Goal: Information Seeking & Learning: Learn about a topic

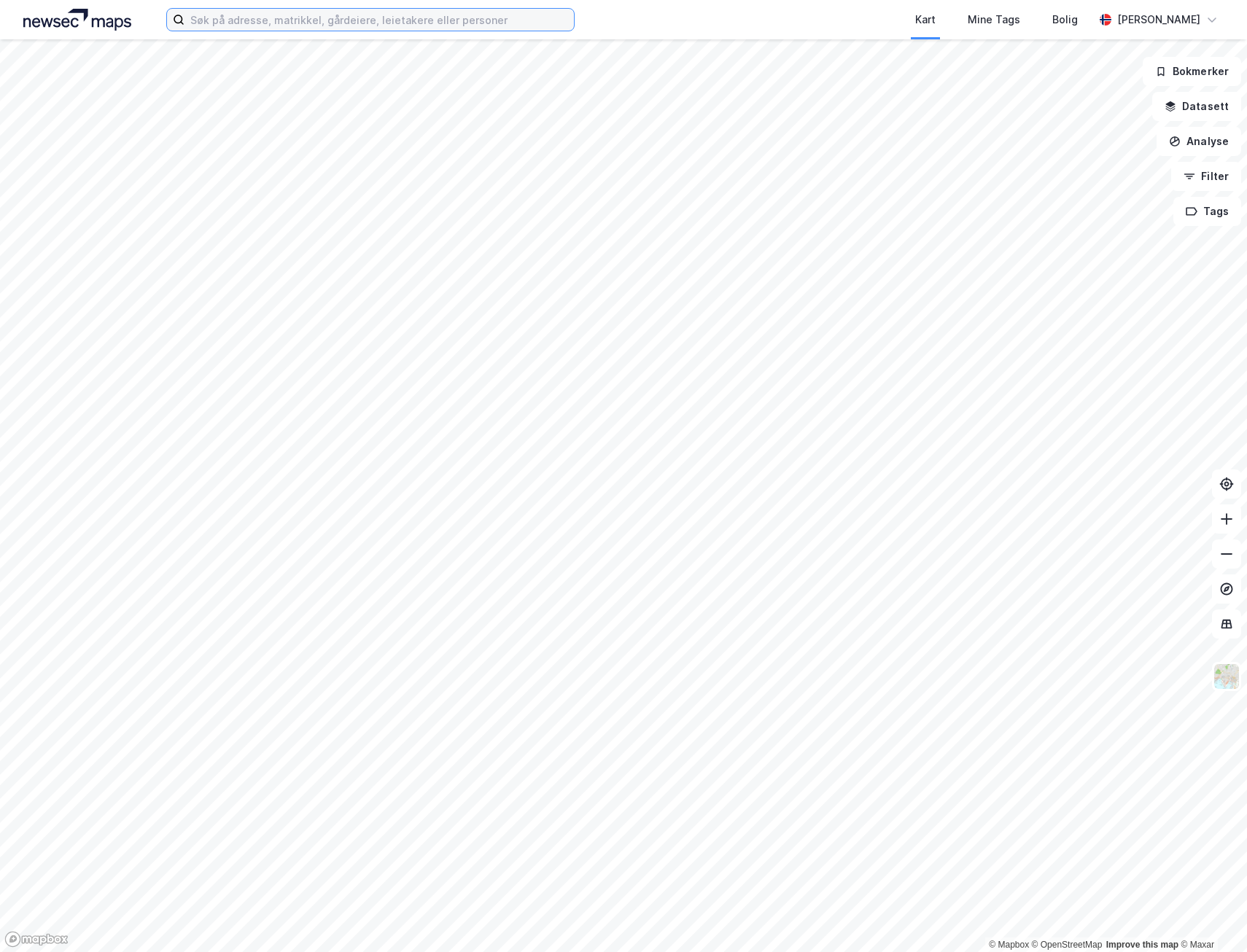
click at [264, 16] on input at bounding box center [379, 19] width 390 height 22
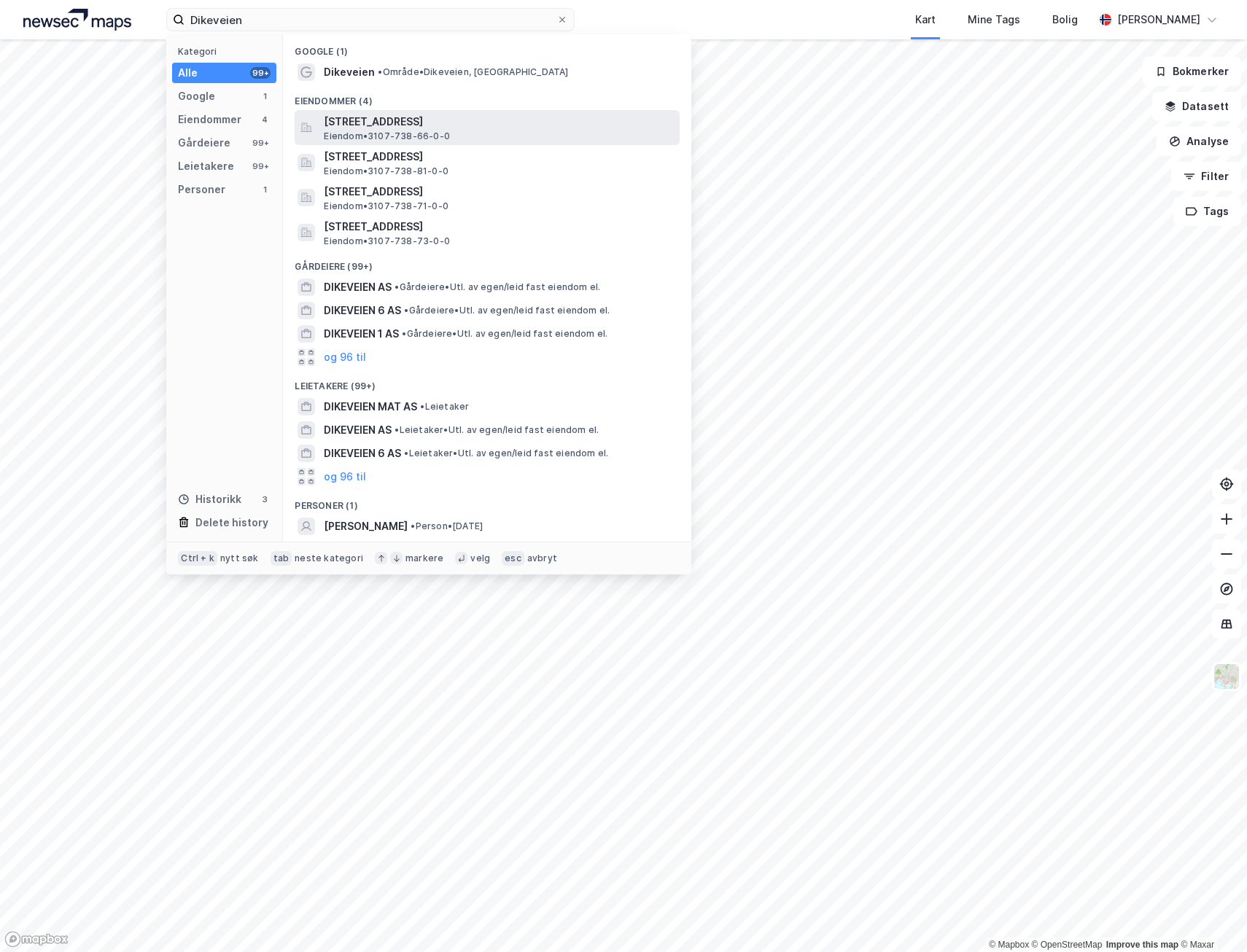
click at [383, 121] on span "[STREET_ADDRESS]" at bounding box center [499, 121] width 350 height 17
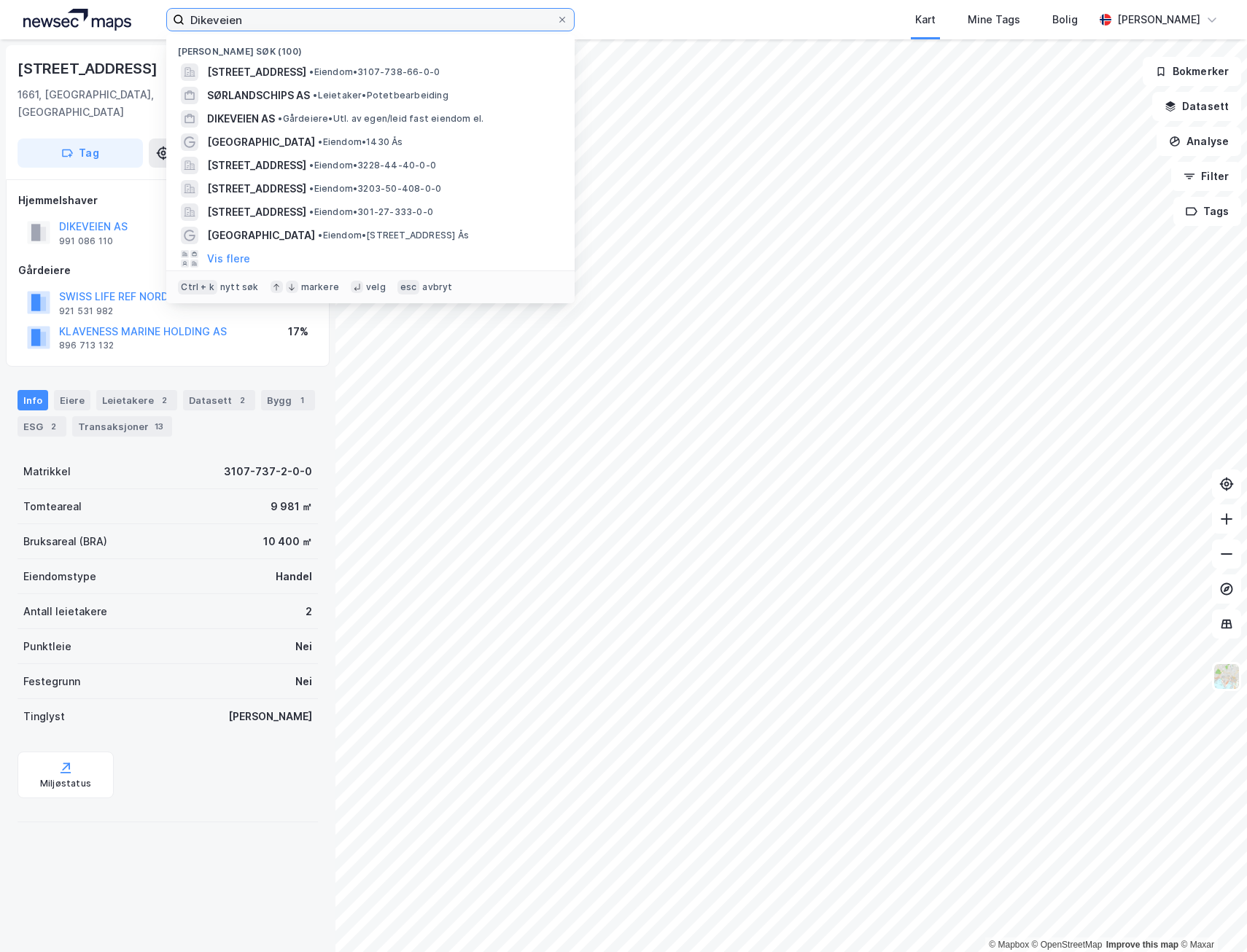
drag, startPoint x: 285, startPoint y: 16, endPoint x: 84, endPoint y: 16, distance: 201.0
click at [84, 16] on div "Dikeveien Nylige søk (100) Dikeveien 1, 1661, [GEOGRAPHIC_DATA], [GEOGRAPHIC_DA…" at bounding box center [623, 20] width 1247 height 40
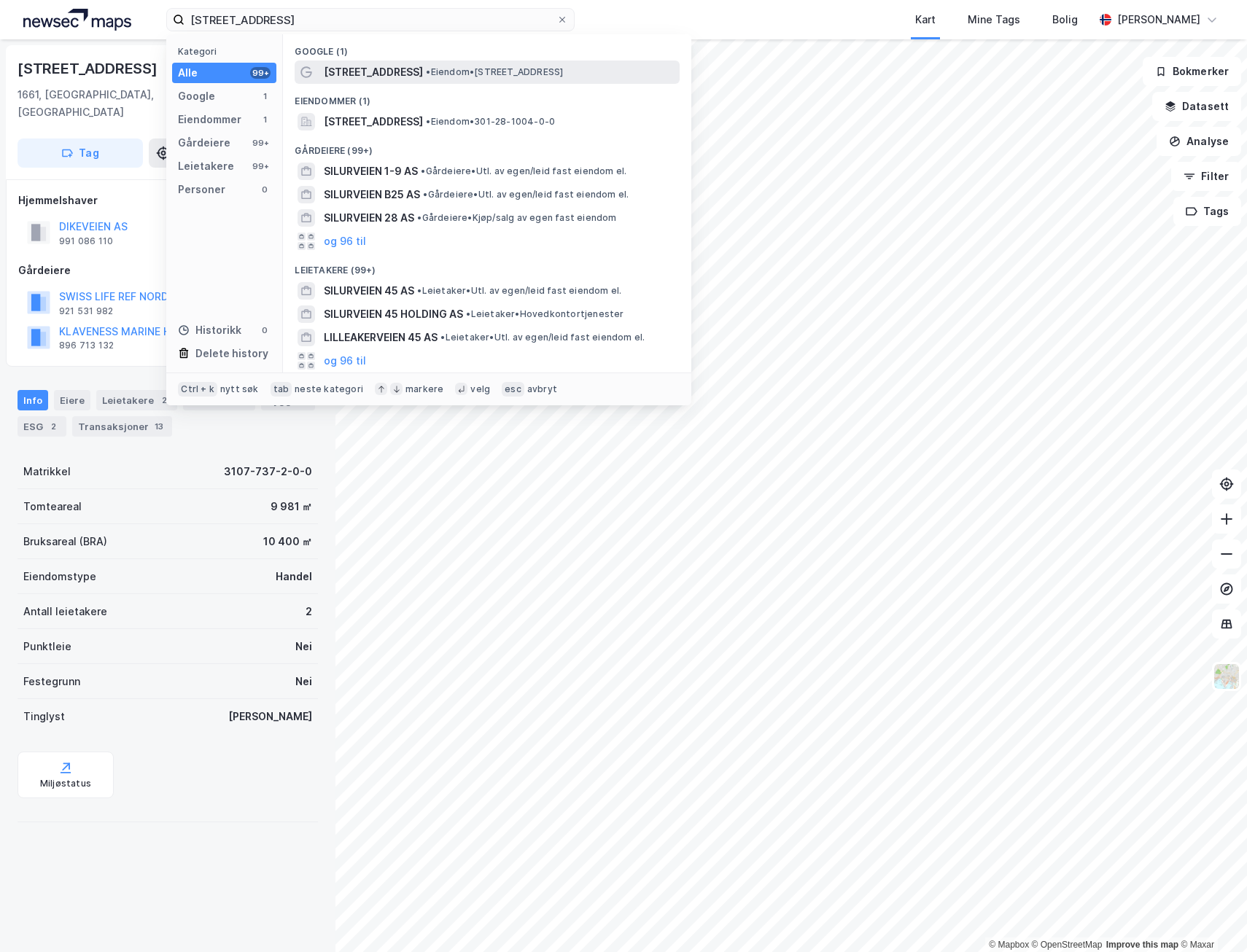
click at [487, 69] on span "• Eiendom • [STREET_ADDRESS]" at bounding box center [494, 72] width 137 height 12
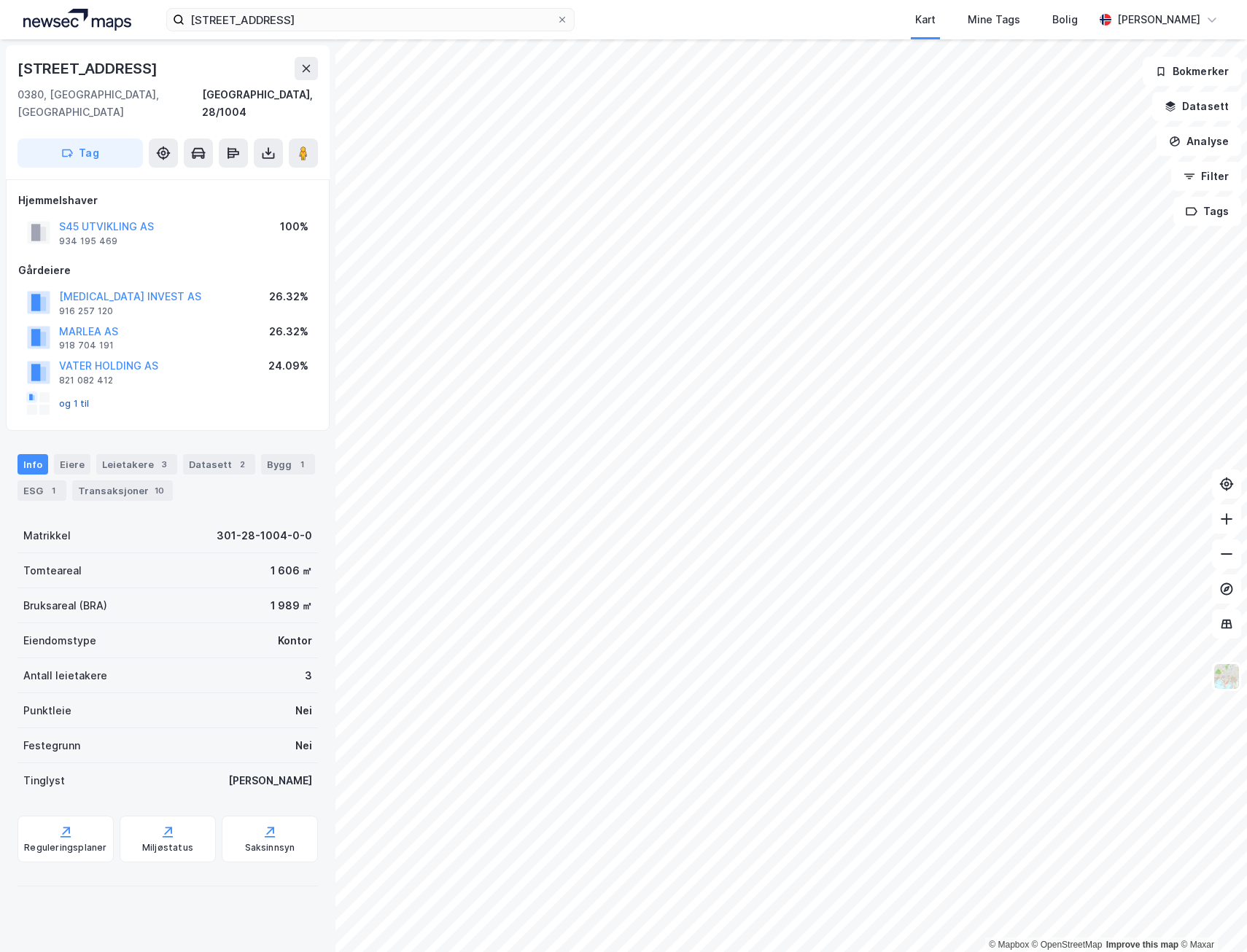
click at [0, 0] on button "og 1 til" at bounding box center [0, 0] width 0 height 0
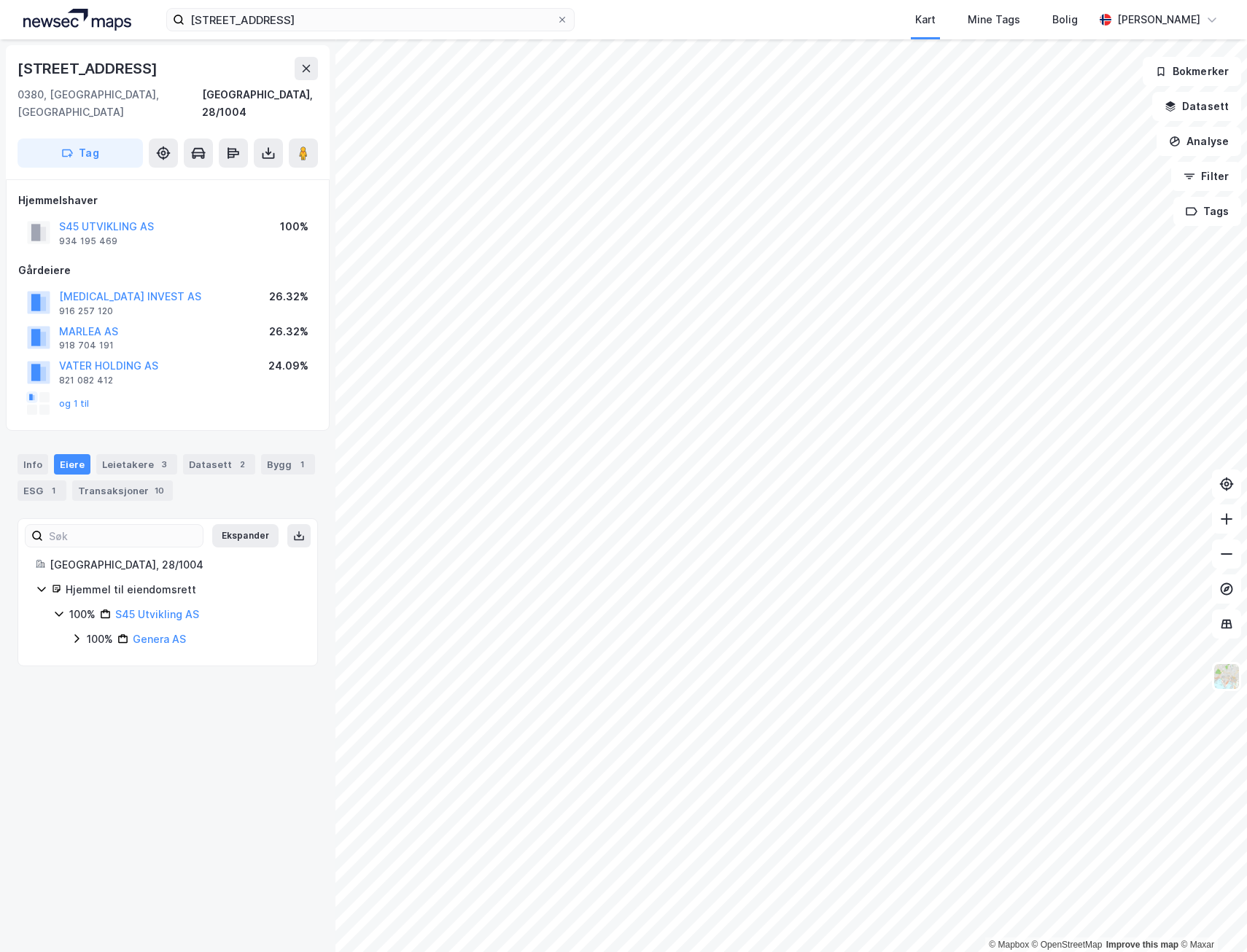
click at [78, 634] on icon at bounding box center [76, 638] width 4 height 9
click at [128, 481] on div "Transaksjoner 10" at bounding box center [122, 491] width 101 height 21
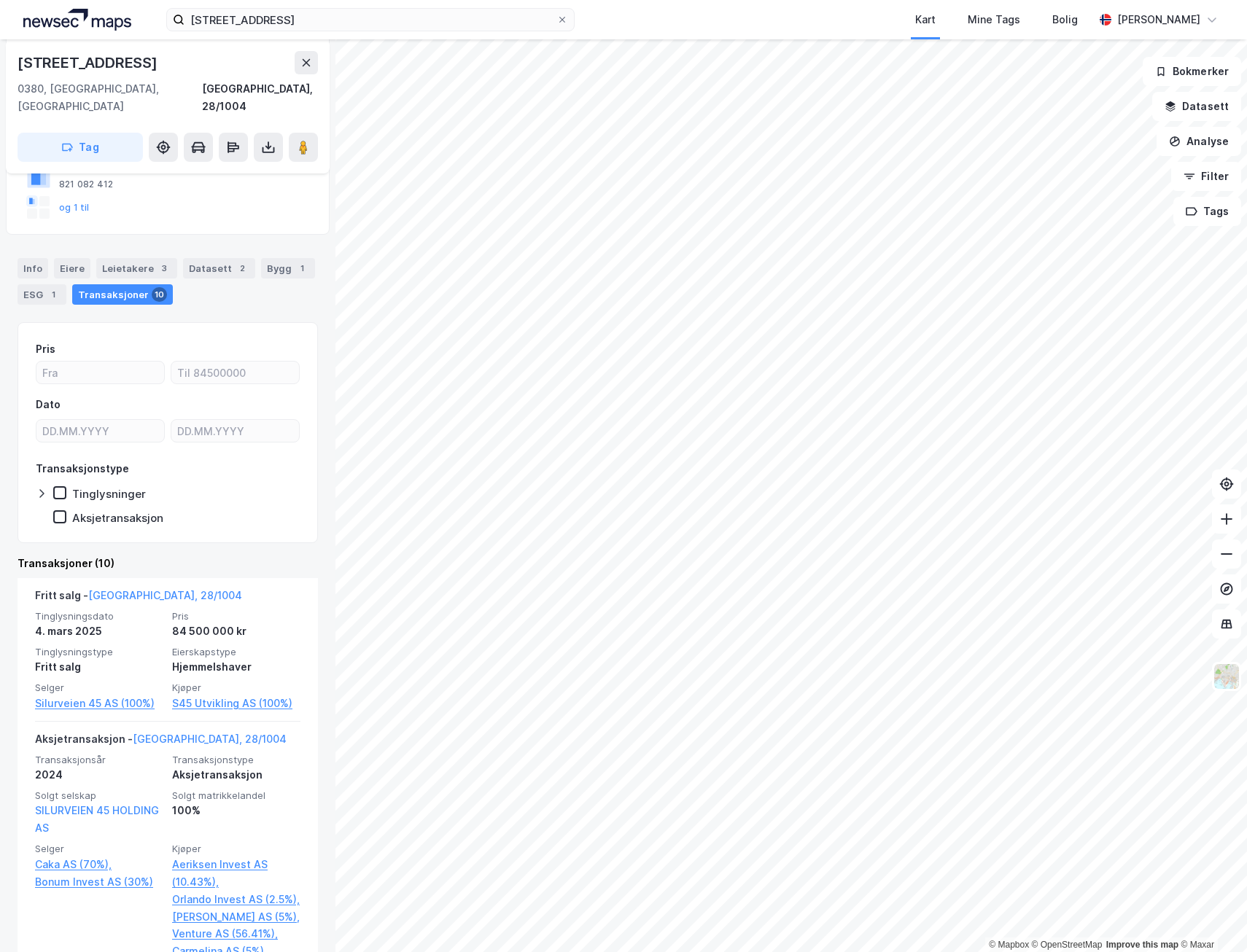
scroll to position [219, 0]
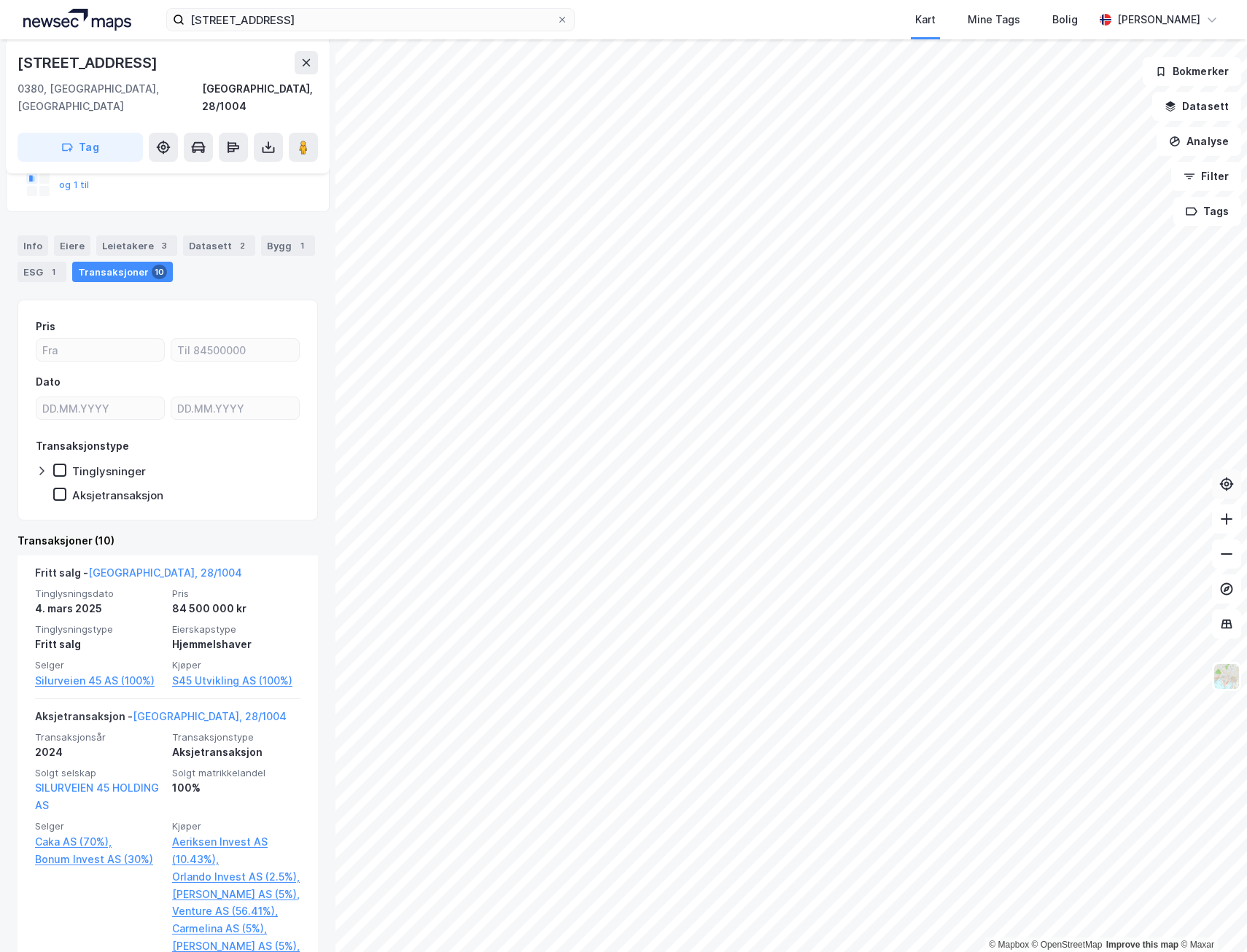
click at [1219, 484] on icon at bounding box center [1226, 484] width 15 height 15
click at [1223, 587] on icon at bounding box center [1226, 588] width 15 height 15
click at [1227, 625] on icon at bounding box center [1227, 623] width 2 height 8
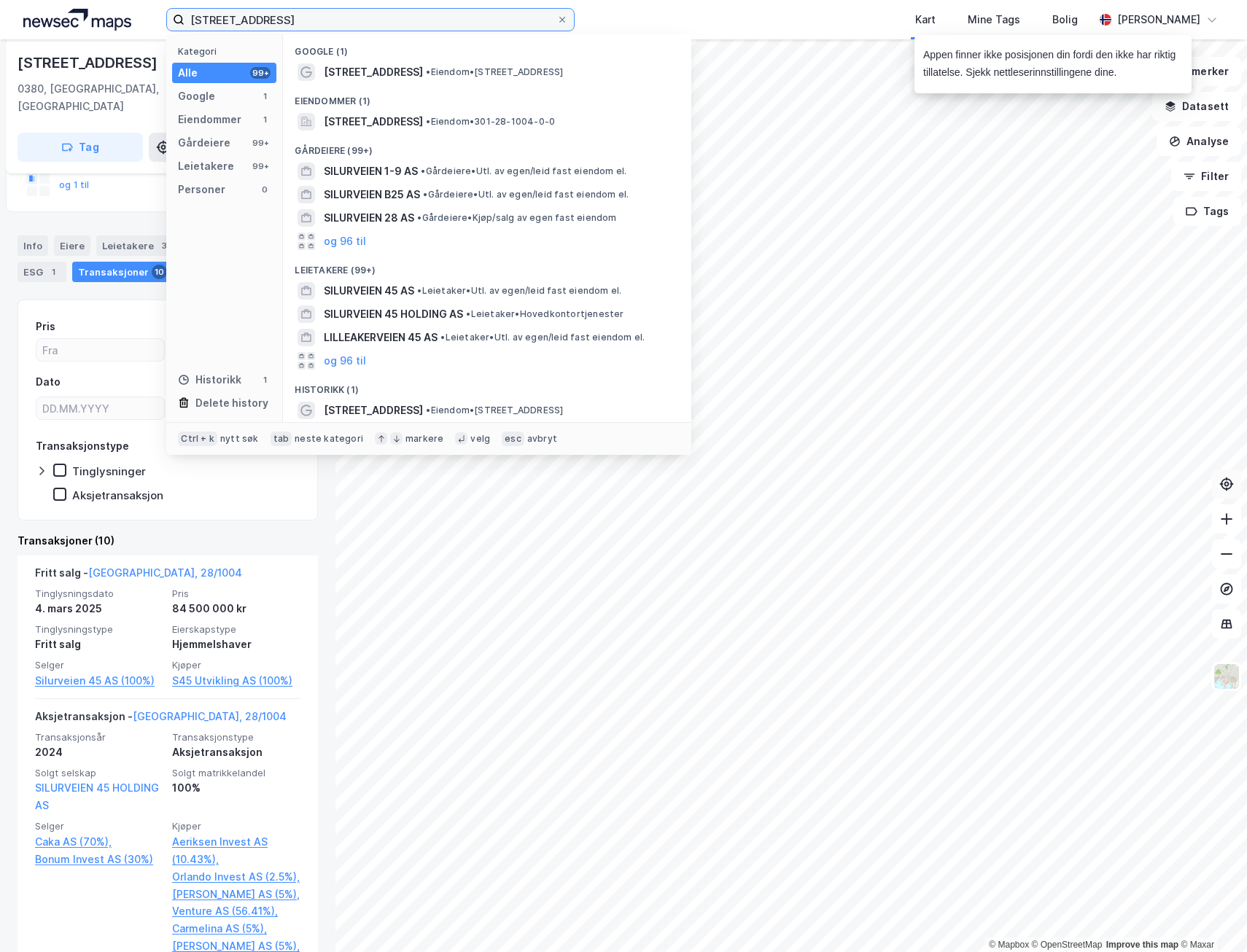
drag, startPoint x: 309, startPoint y: 26, endPoint x: 194, endPoint y: 22, distance: 115.1
click at [194, 22] on input "[STREET_ADDRESS]" at bounding box center [371, 19] width 372 height 22
type input "s"
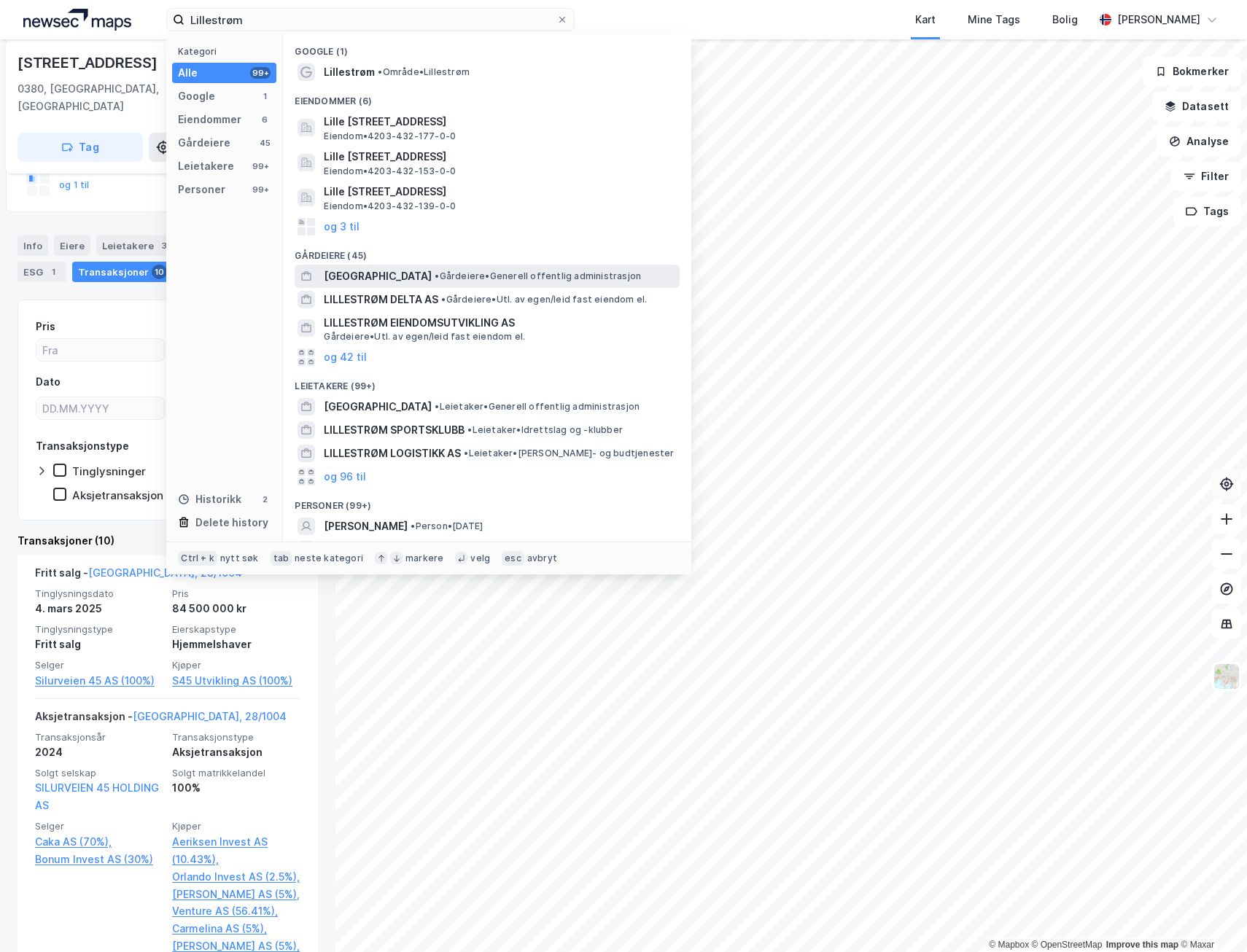
click at [387, 276] on span "[GEOGRAPHIC_DATA]" at bounding box center [377, 277] width 108 height 17
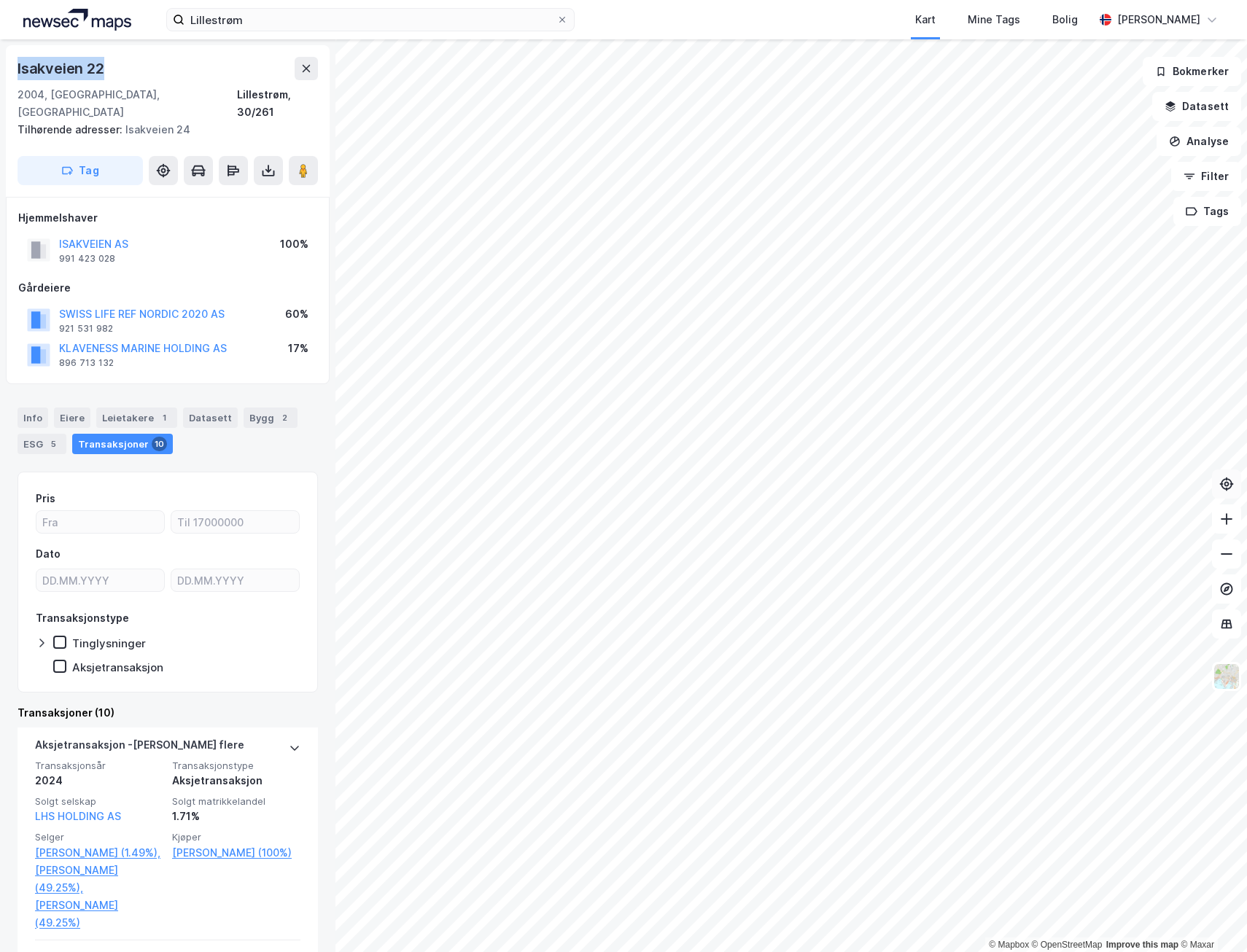
drag, startPoint x: 16, startPoint y: 65, endPoint x: 150, endPoint y: 67, distance: 134.0
click at [150, 67] on div "Isakveien 22 2004, [GEOGRAPHIC_DATA], Akershus Lillestrøm, 30/261 Tilhørende ad…" at bounding box center [168, 121] width 324 height 152
copy div "Isakveien 22"
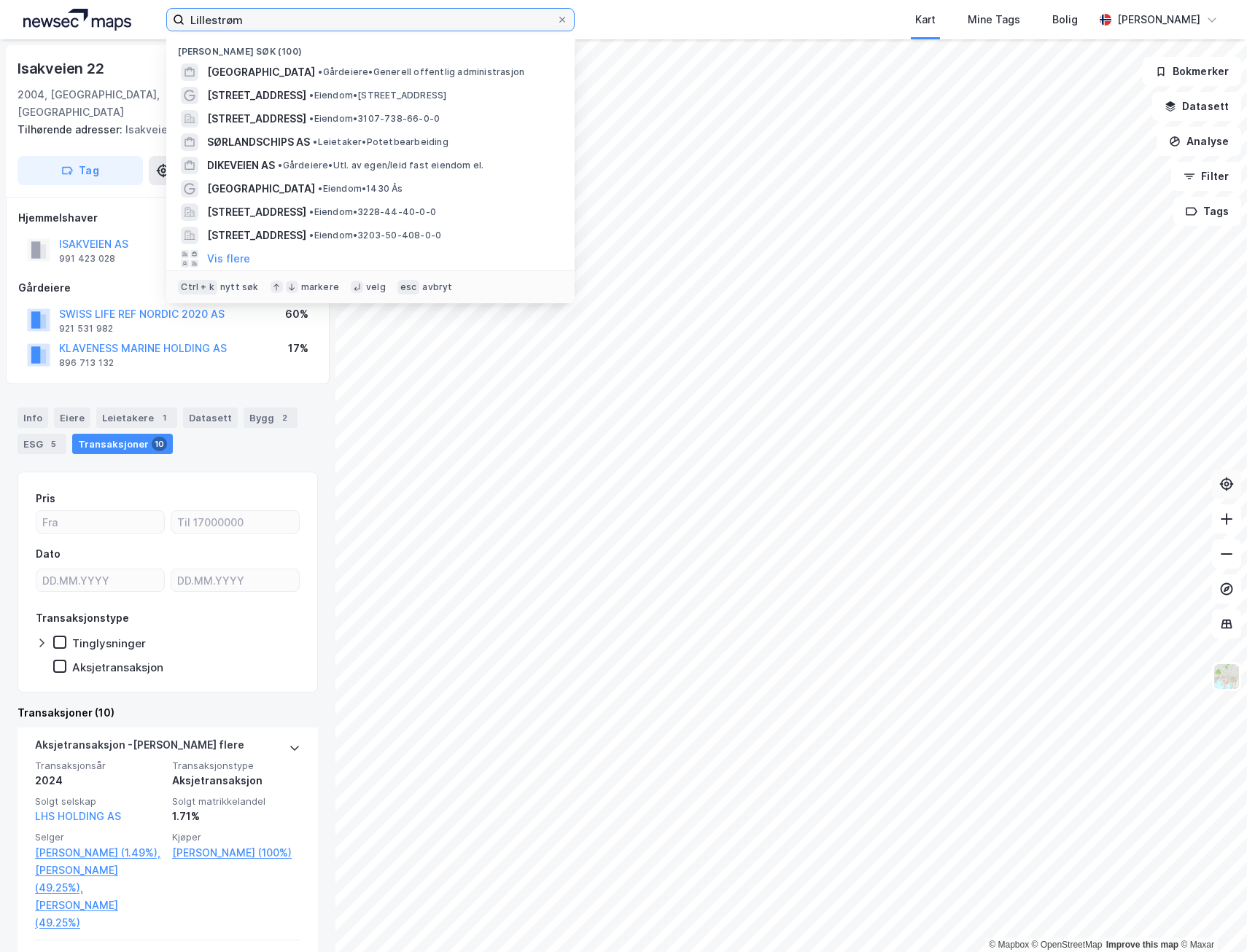
drag, startPoint x: 270, startPoint y: 16, endPoint x: 69, endPoint y: 12, distance: 201.0
click at [69, 12] on div "Lillestrøm Nylige søk (100) [GEOGRAPHIC_DATA] • Gårdeiere • Generell offentlig …" at bounding box center [623, 20] width 1247 height 40
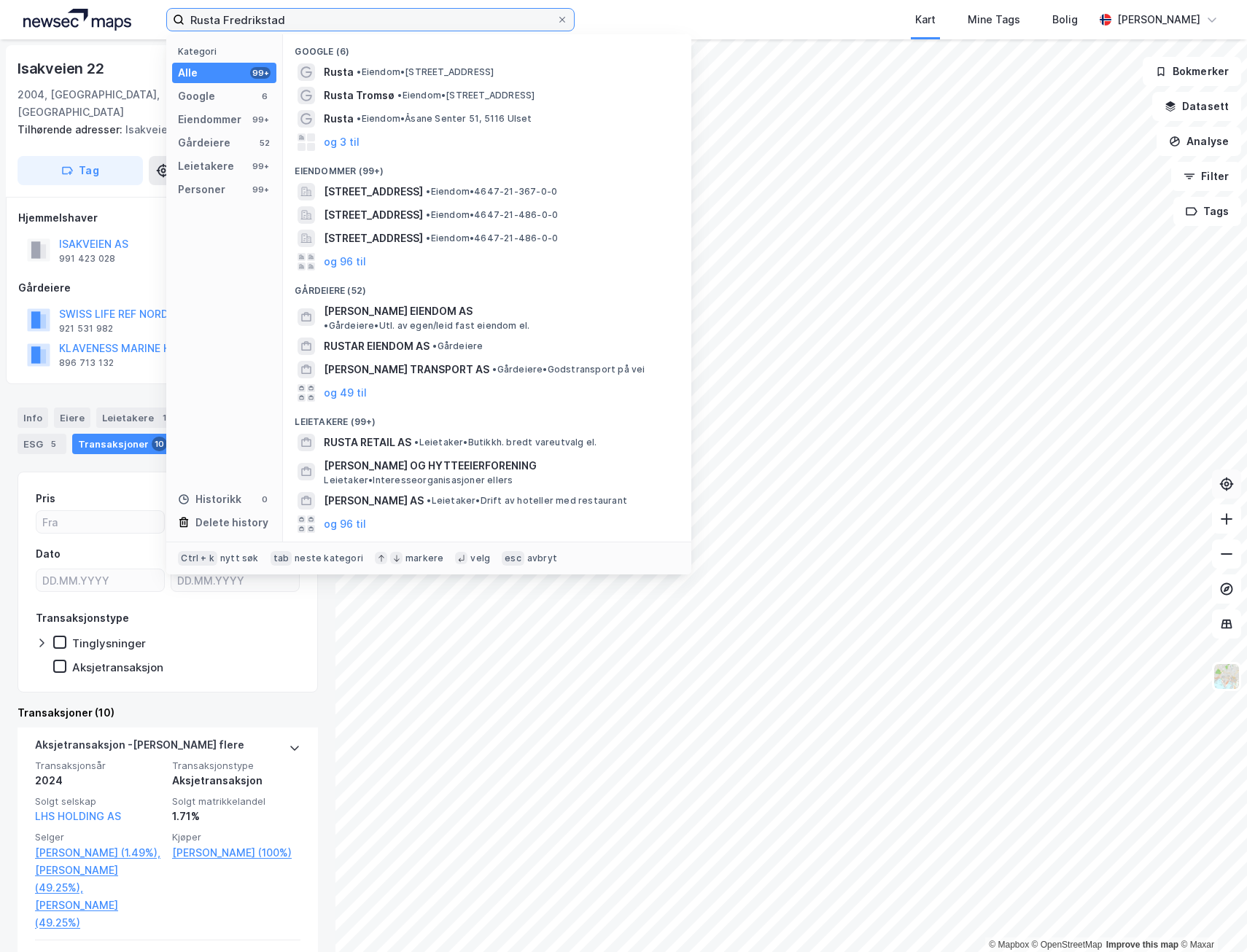
type input "Rusta Fredrikstad"
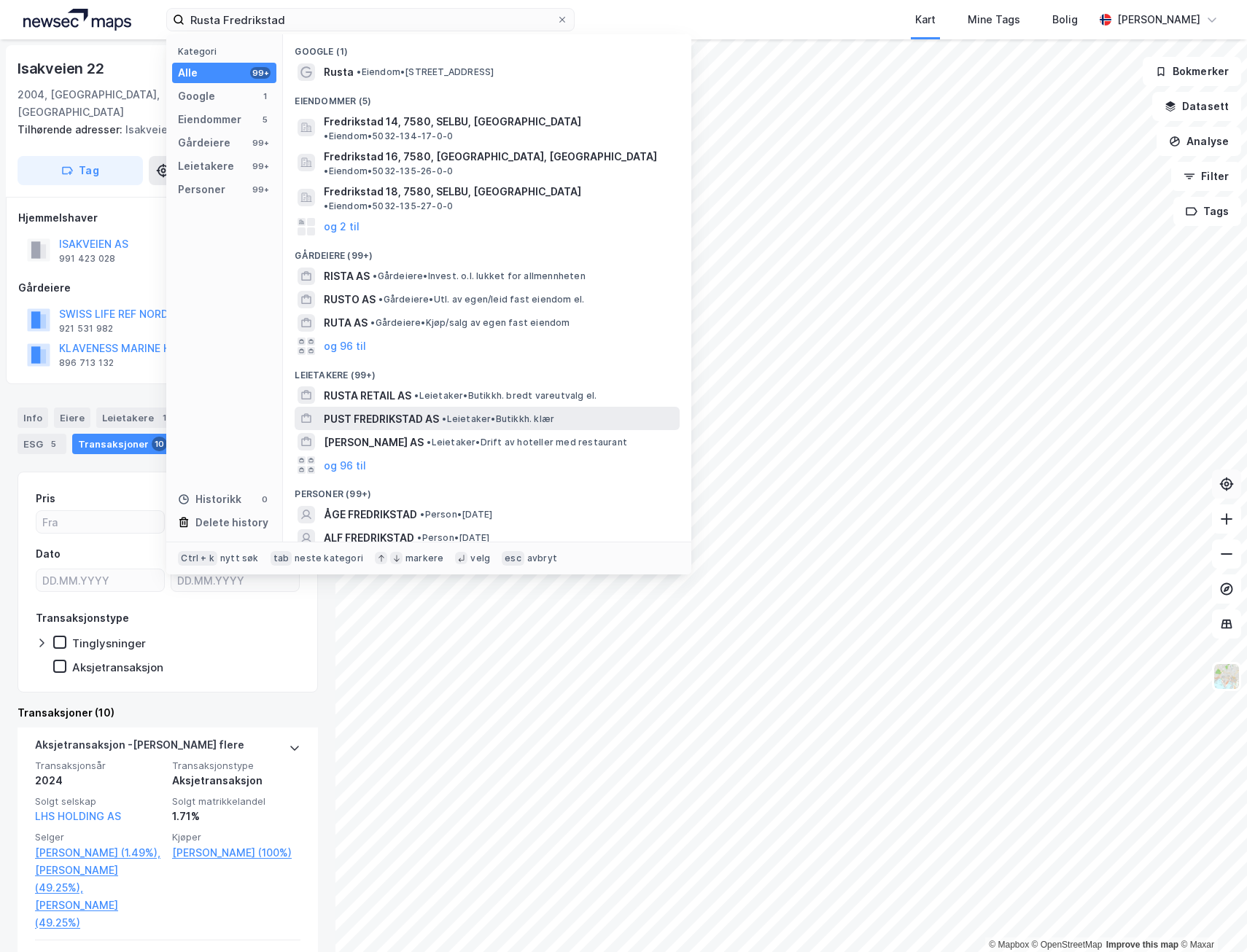
click at [465, 414] on span "• Leietaker • Butikkh. klær" at bounding box center [498, 420] width 112 height 12
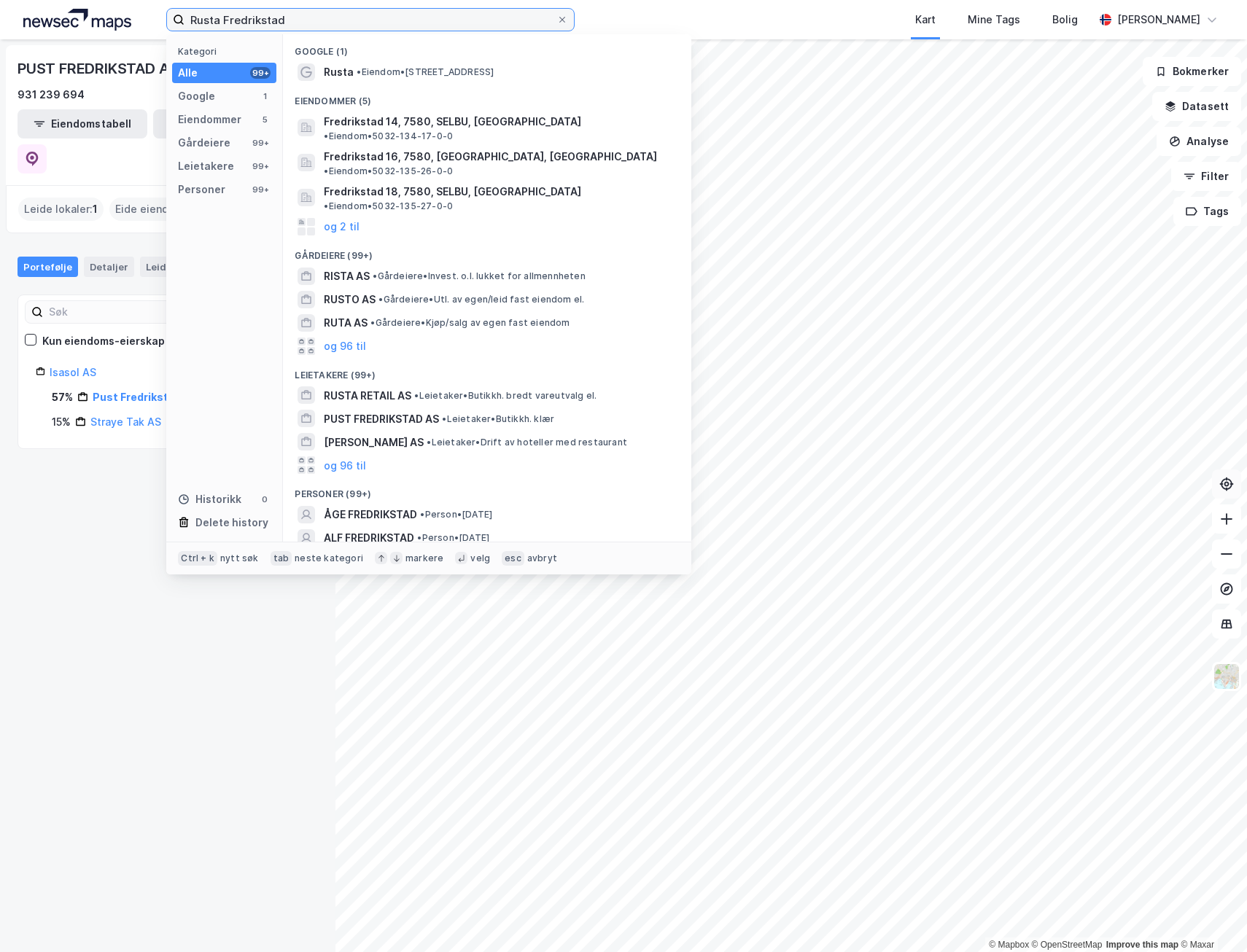
drag, startPoint x: 299, startPoint y: 22, endPoint x: 147, endPoint y: 35, distance: 152.6
click at [148, 35] on div "Rusta Fredrikstad Kategori Alle 99+ Google 1 Eiendommer 5 Gårdeiere 99+ Leietak…" at bounding box center [623, 20] width 1247 height 40
click at [428, 72] on span "• Eiendom • [STREET_ADDRESS]" at bounding box center [425, 72] width 137 height 12
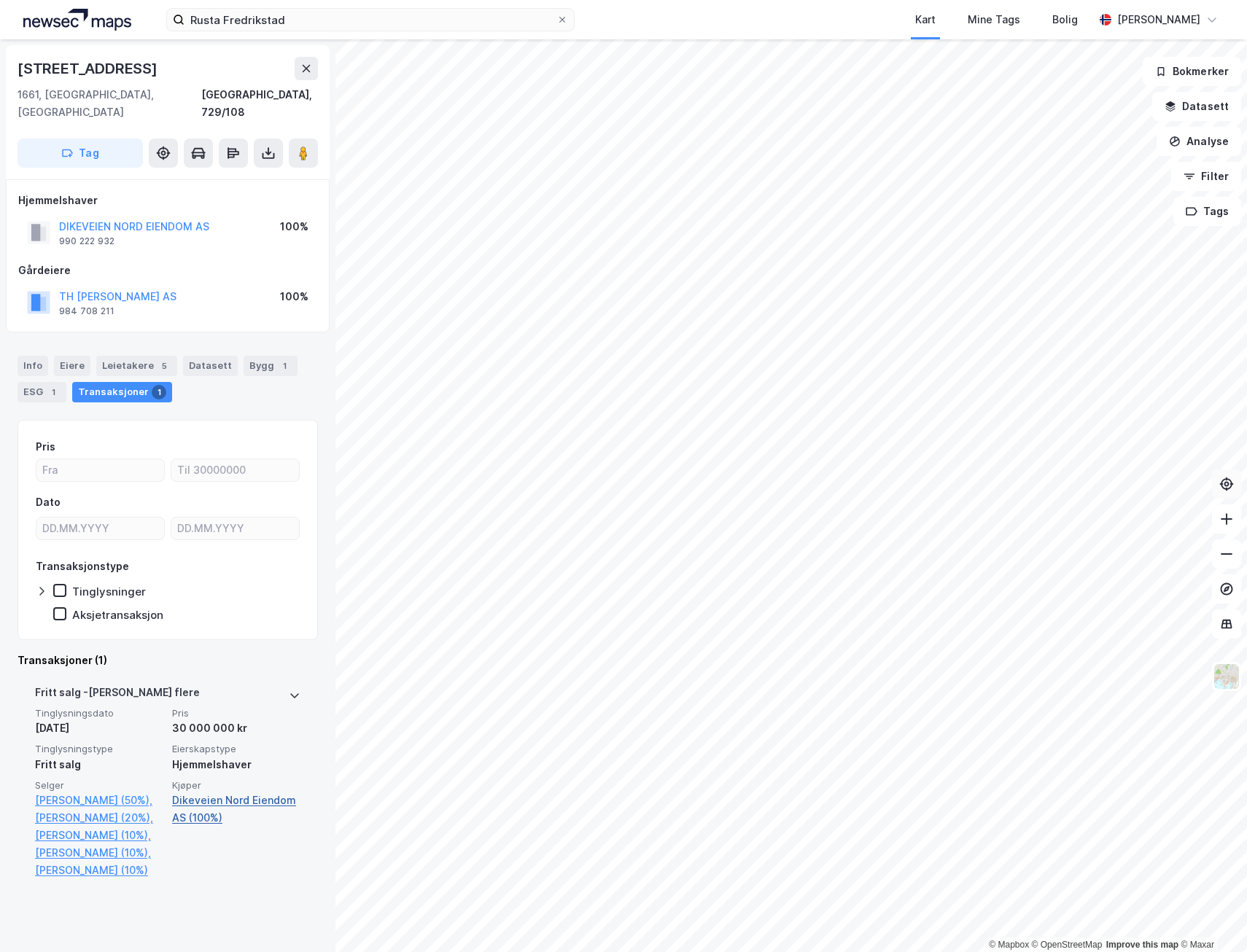
click at [208, 792] on link "Dikeveien Nord Eiendom AS (100%)" at bounding box center [236, 809] width 128 height 35
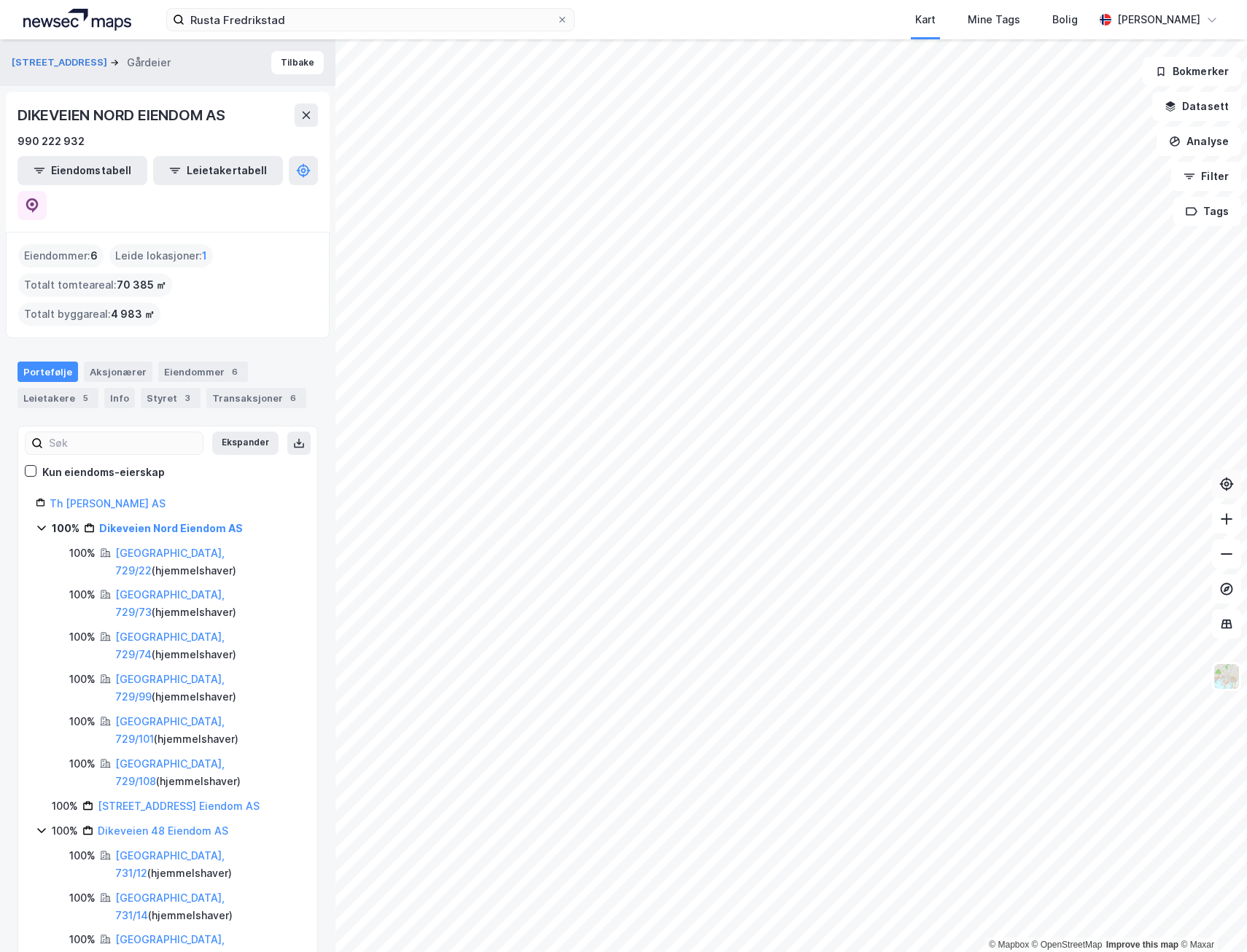
click at [41, 526] on icon at bounding box center [41, 528] width 8 height 5
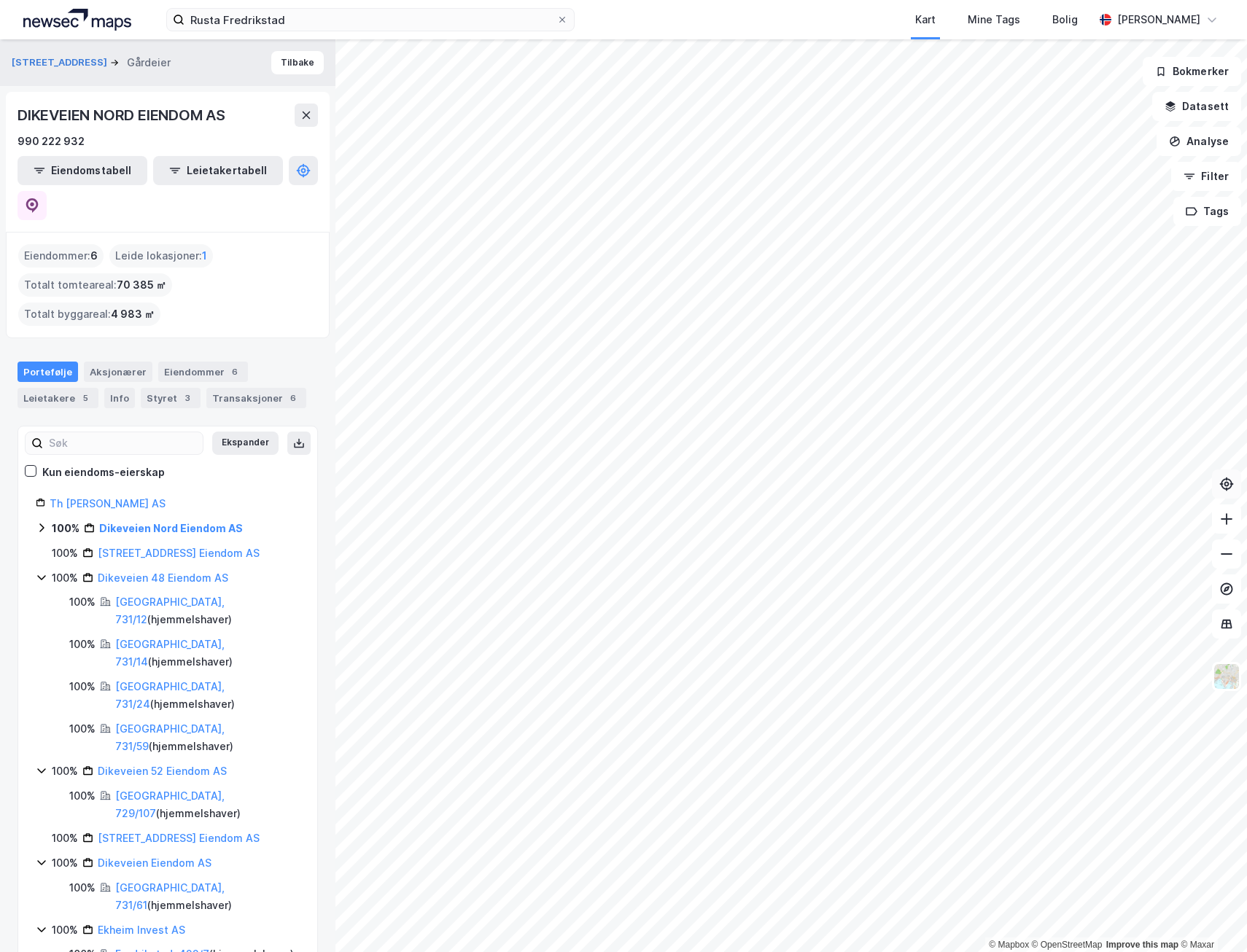
click at [41, 522] on icon at bounding box center [41, 528] width 12 height 12
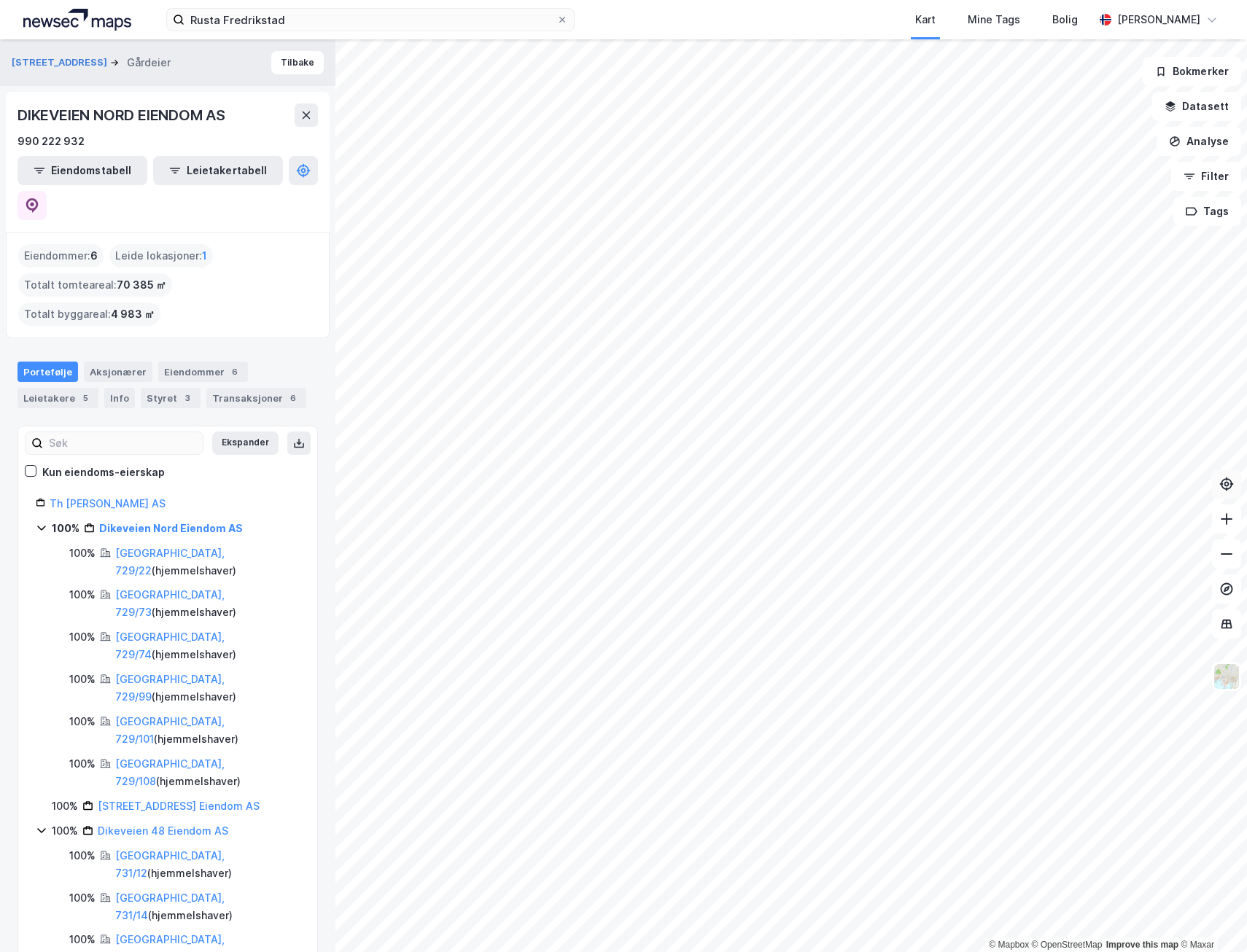
click at [41, 824] on icon at bounding box center [41, 831] width 12 height 12
click at [40, 945] on icon at bounding box center [41, 948] width 8 height 5
click at [135, 547] on link "[GEOGRAPHIC_DATA], 729/22" at bounding box center [170, 562] width 109 height 30
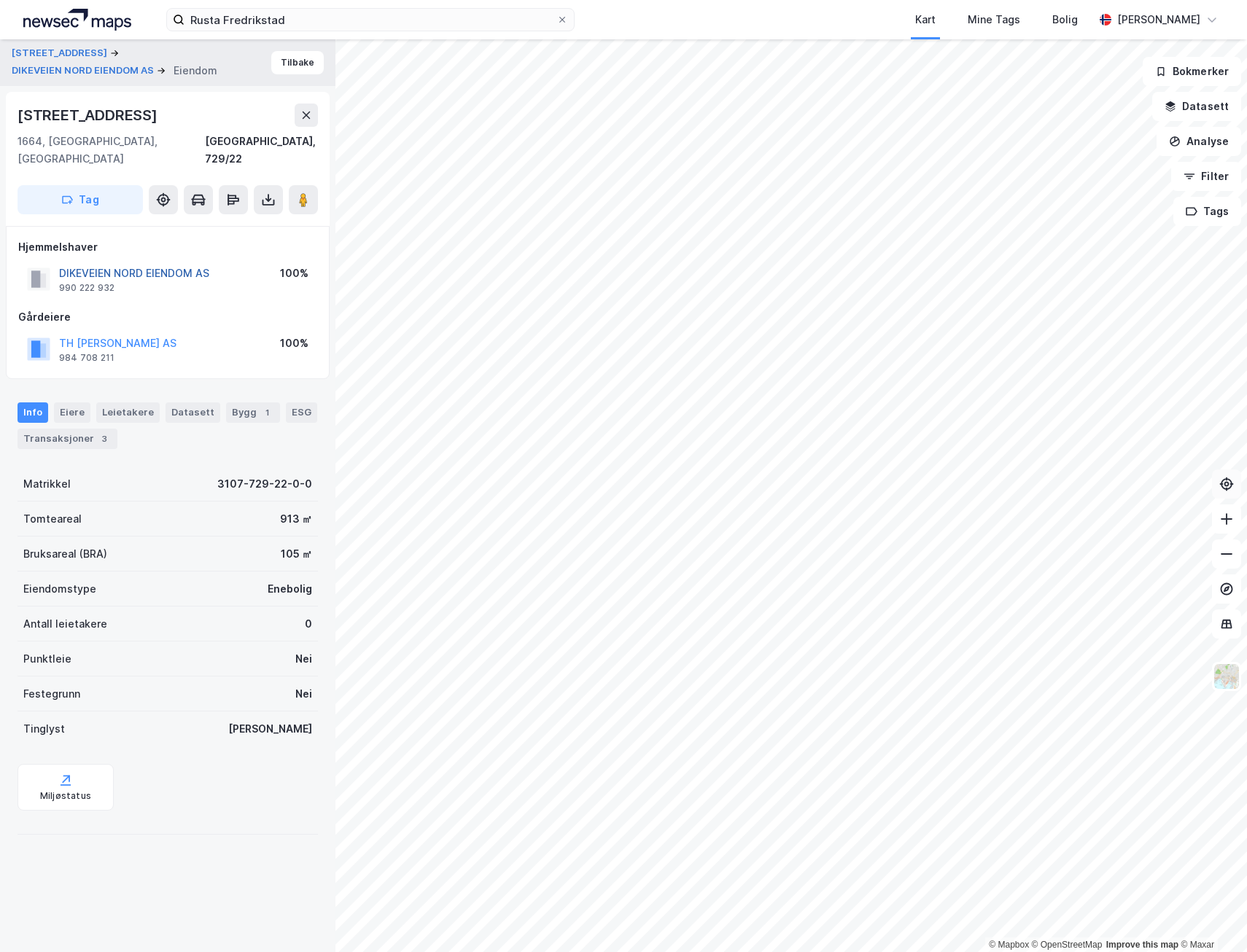
click at [0, 0] on button "DIKEVEIEN NORD EIENDOM AS" at bounding box center [0, 0] width 0 height 0
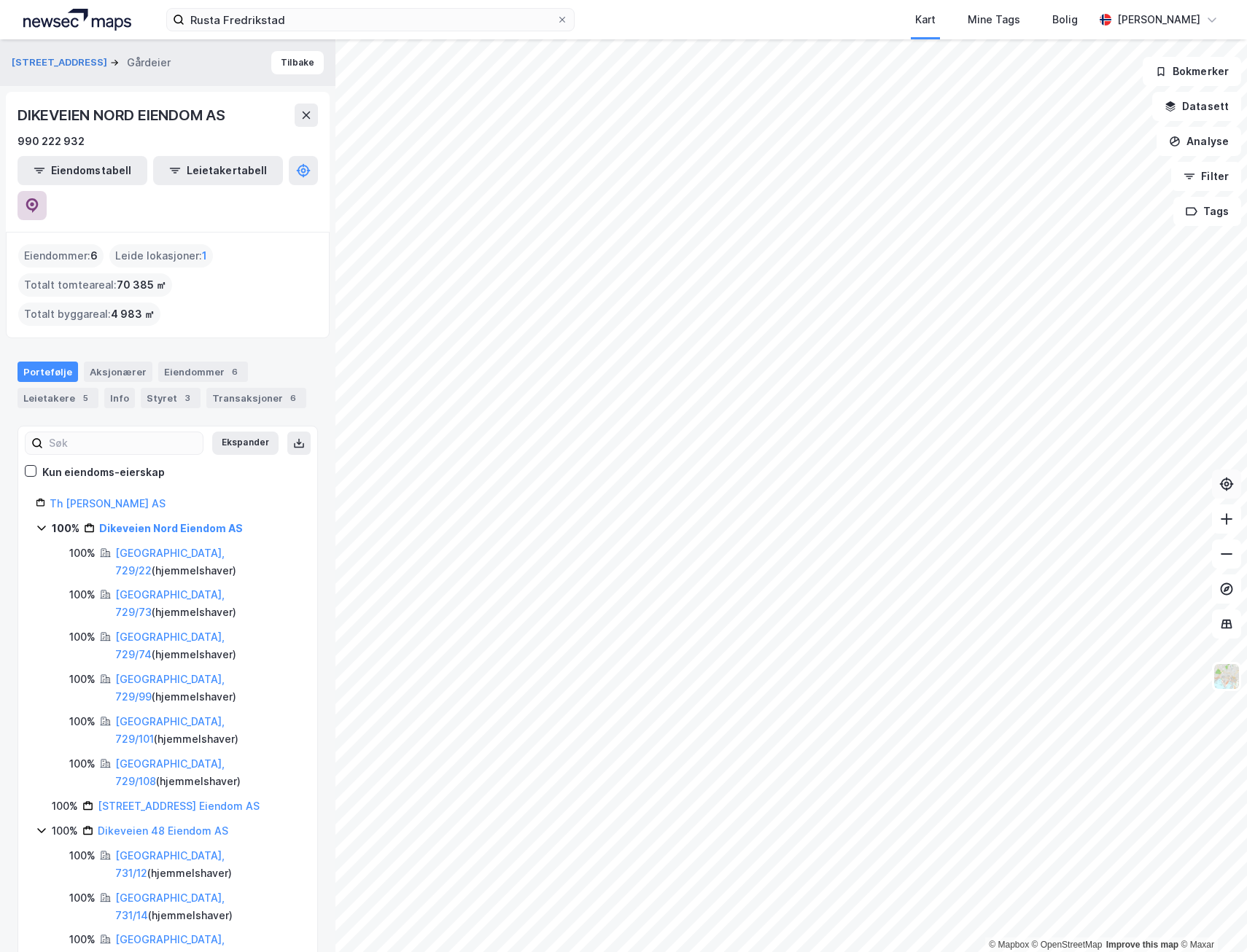
click at [39, 198] on icon at bounding box center [32, 205] width 12 height 15
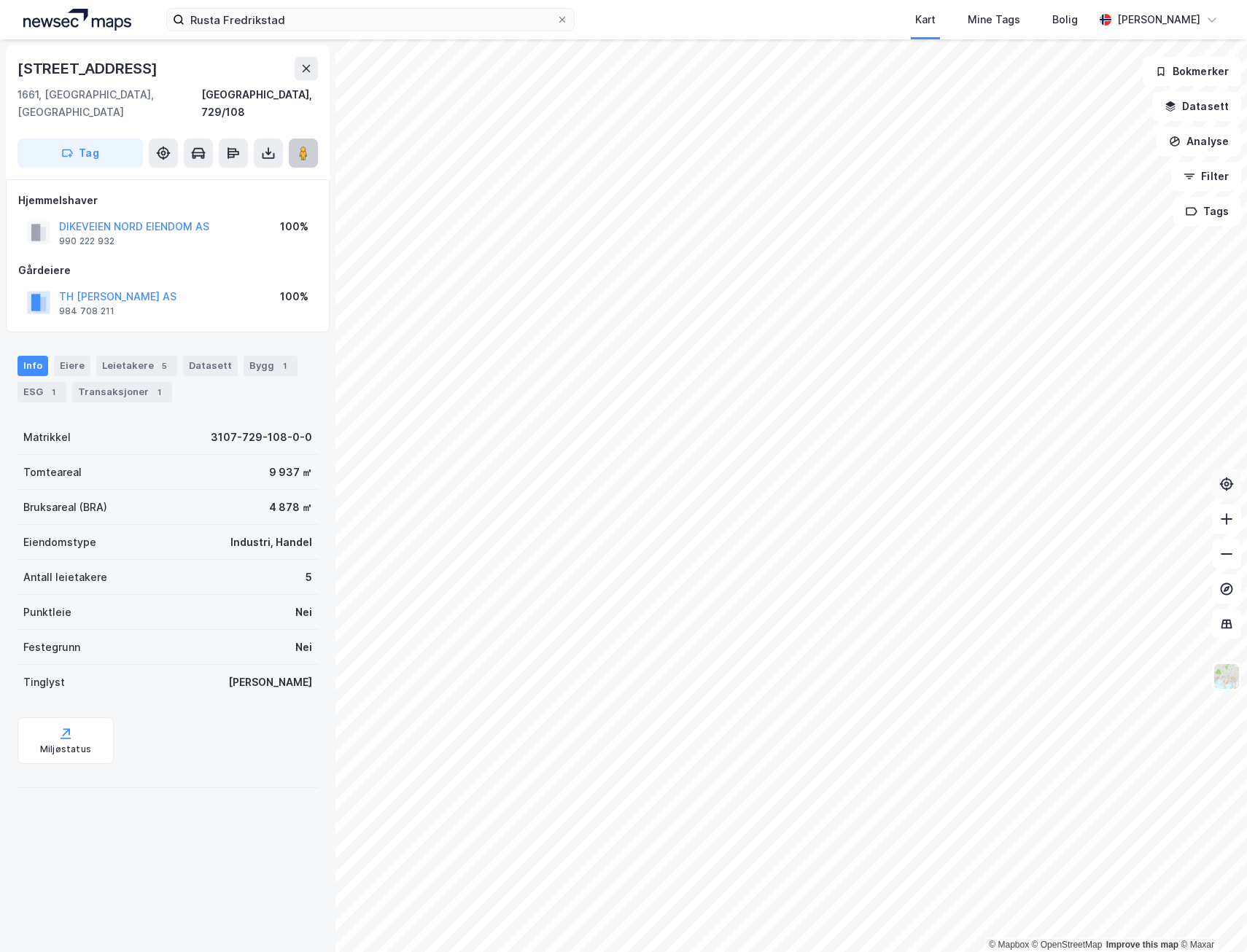
click at [306, 146] on image at bounding box center [303, 152] width 9 height 15
